Goal: Task Accomplishment & Management: Use online tool/utility

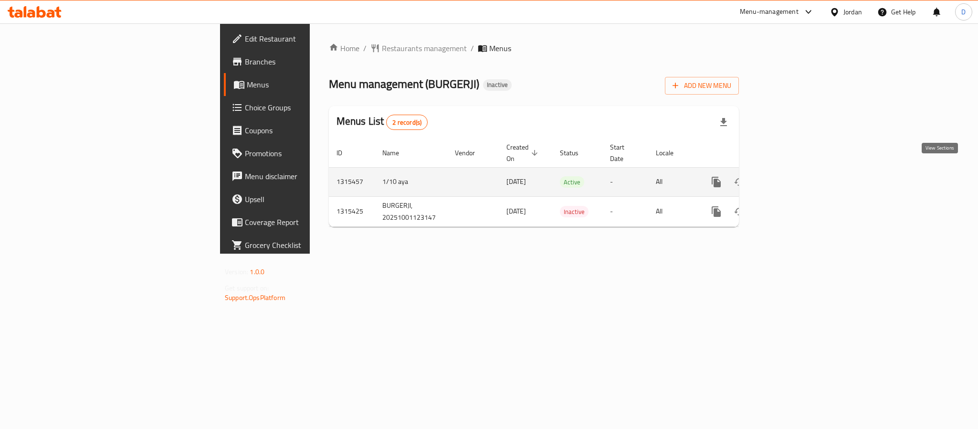
click at [791, 176] on icon "enhanced table" at bounding box center [784, 181] width 11 height 11
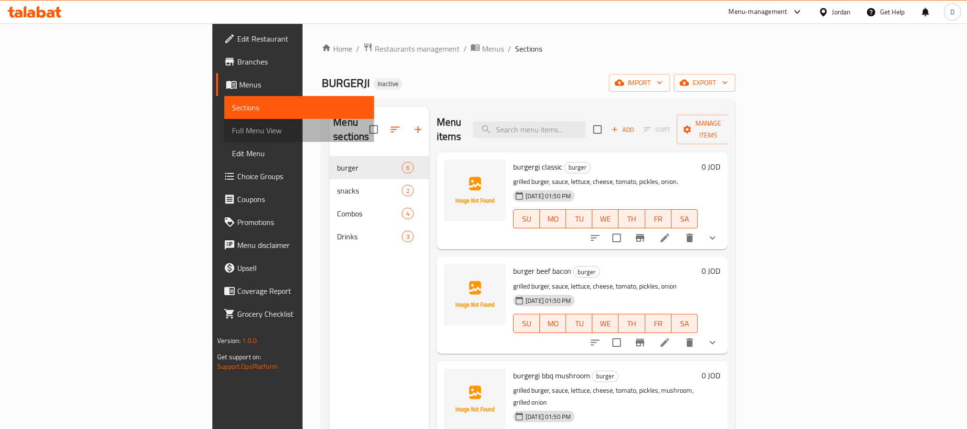
click at [232, 130] on span "Full Menu View" at bounding box center [299, 130] width 134 height 11
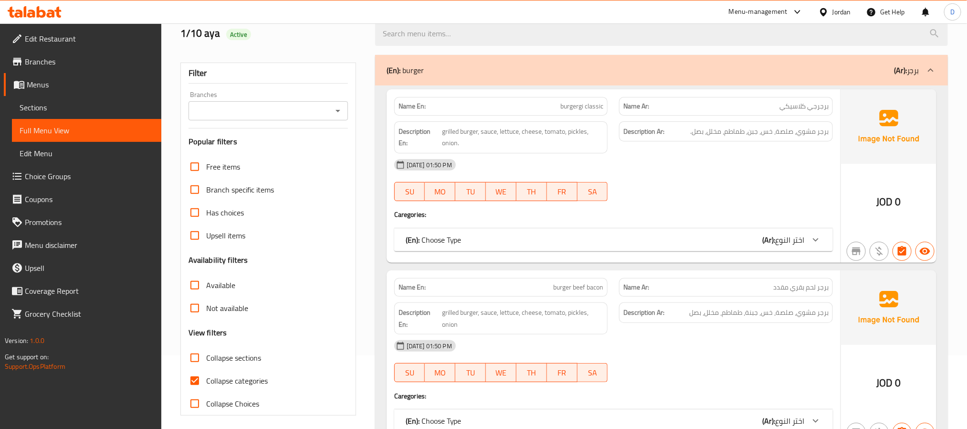
scroll to position [143, 0]
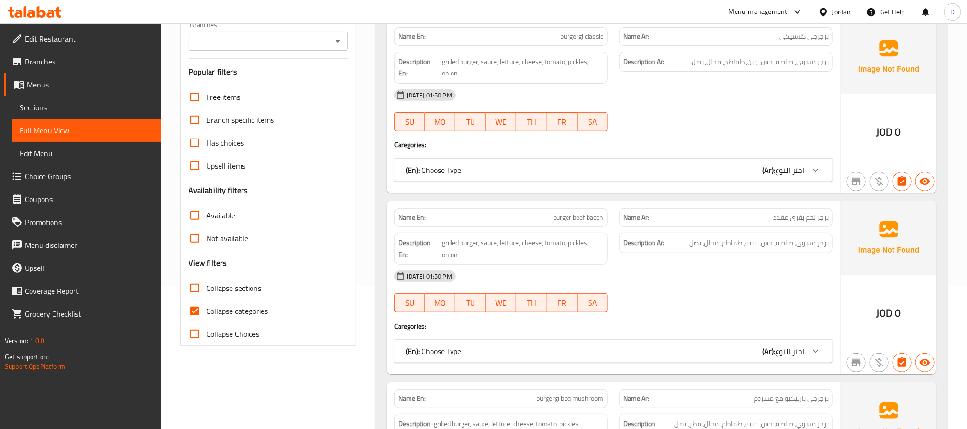
click at [248, 313] on span "Collapse categories" at bounding box center [237, 310] width 62 height 11
click at [206, 313] on input "Collapse categories" at bounding box center [194, 310] width 23 height 23
checkbox input "false"
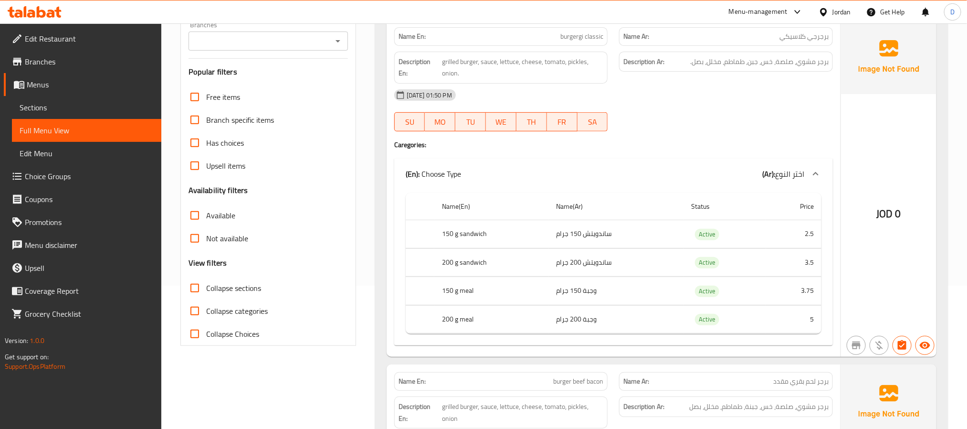
scroll to position [0, 0]
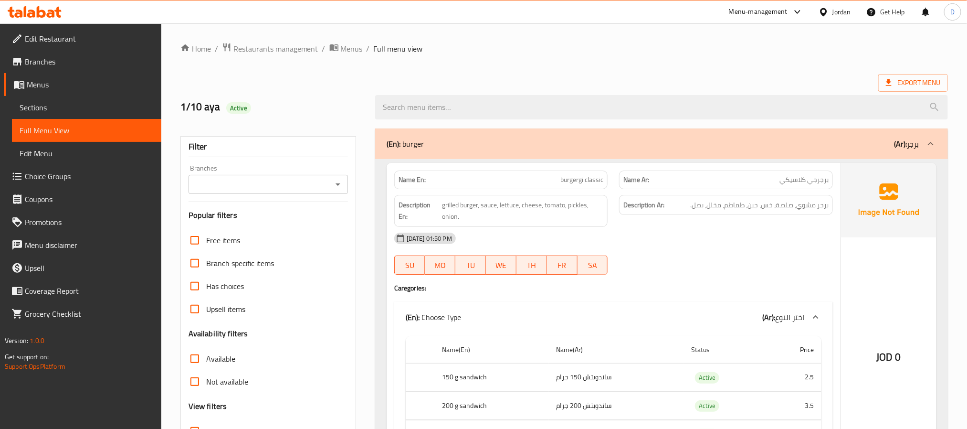
click at [623, 248] on div "[DATE] 01:50 PM" at bounding box center [613, 238] width 450 height 23
click at [567, 178] on span "burgergi classic" at bounding box center [581, 180] width 43 height 10
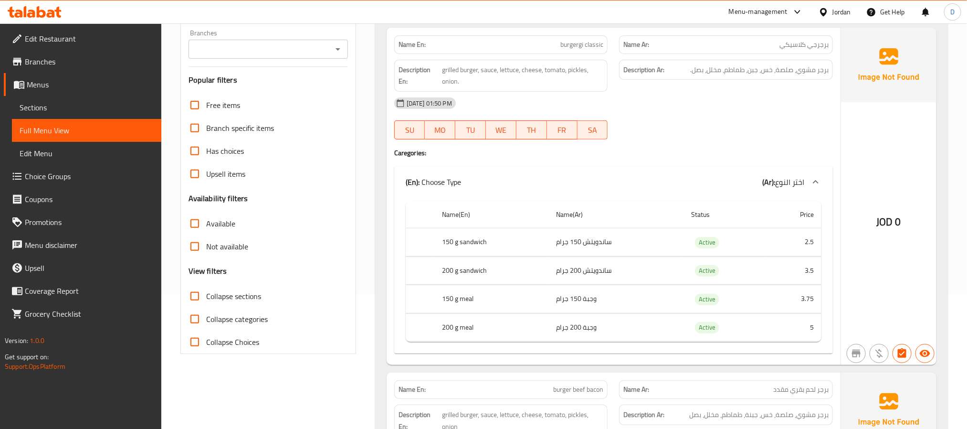
scroll to position [143, 0]
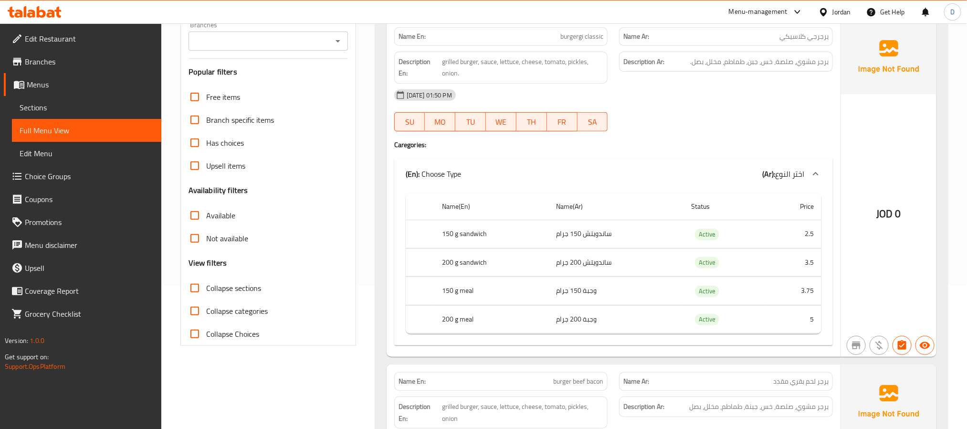
click at [911, 239] on div "JOD 0" at bounding box center [888, 188] width 95 height 337
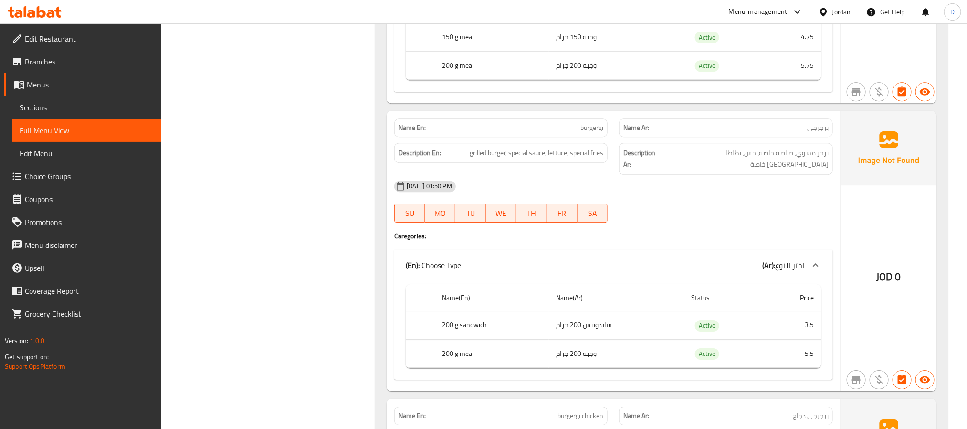
scroll to position [1432, 0]
click at [742, 178] on div "[DATE] 01:50 PM" at bounding box center [613, 185] width 450 height 23
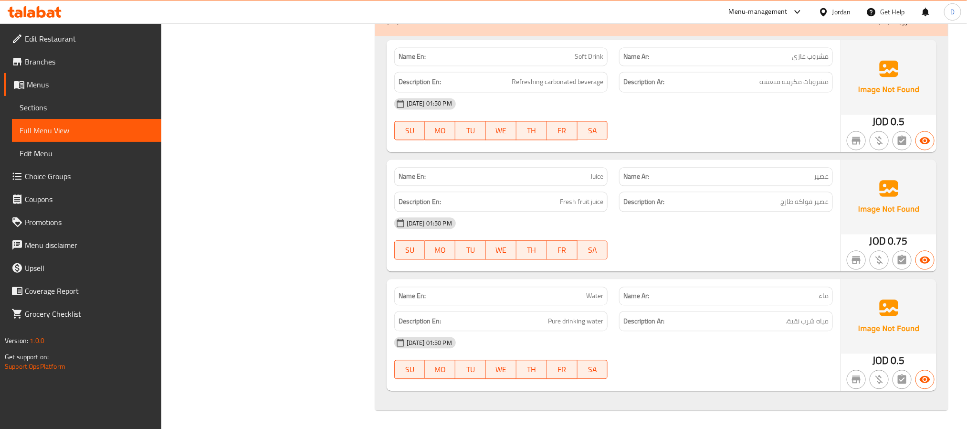
scroll to position [2994, 0]
click at [732, 248] on div "[DATE] 01:50 PM SU MO TU WE TH FR SA" at bounding box center [613, 237] width 450 height 53
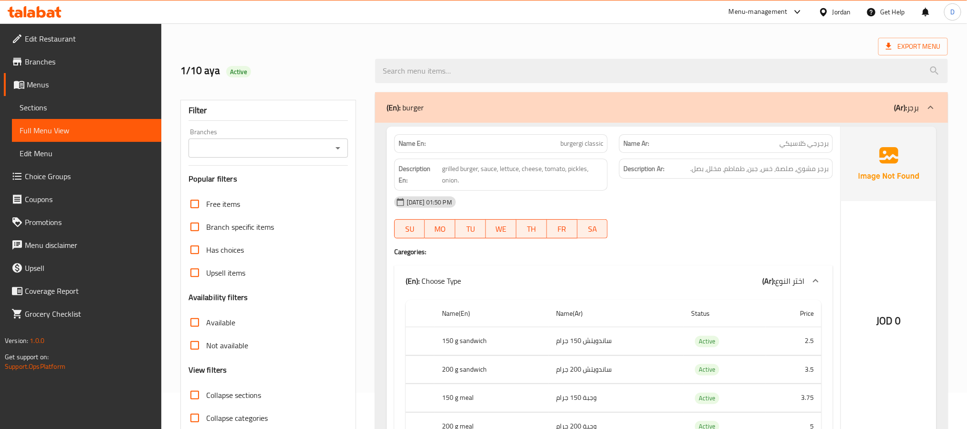
scroll to position [31, 0]
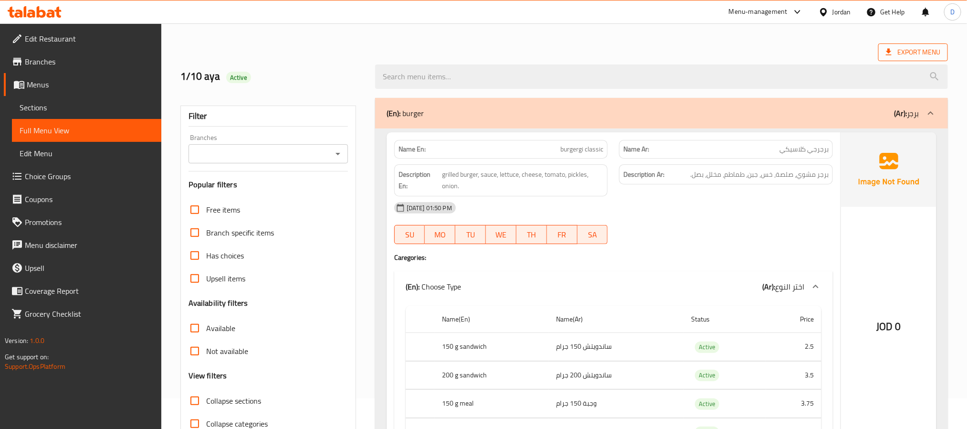
click at [925, 52] on span "Export Menu" at bounding box center [913, 52] width 54 height 12
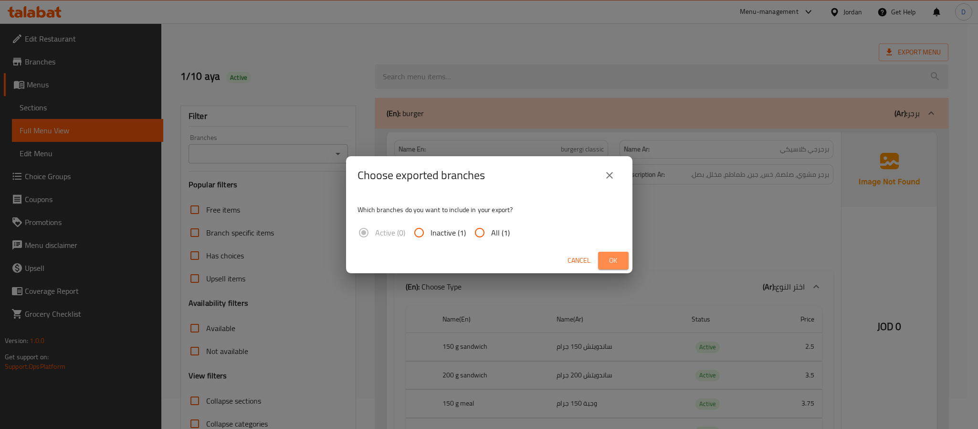
click at [613, 258] on span "Ok" at bounding box center [613, 260] width 15 height 12
